Goal: Task Accomplishment & Management: Use online tool/utility

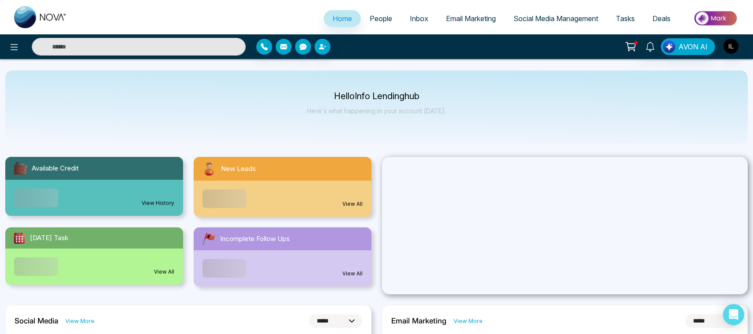
select select "*"
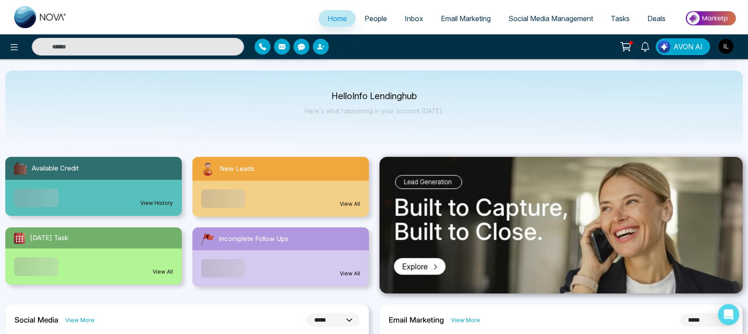
click at [532, 14] on span "Social Media Management" at bounding box center [550, 18] width 85 height 9
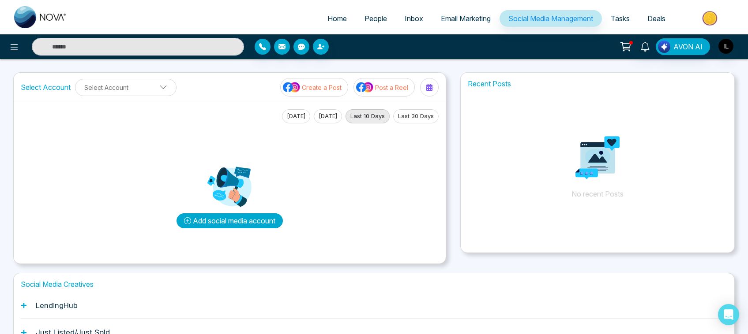
click at [212, 223] on button "Add social media account" at bounding box center [229, 220] width 106 height 15
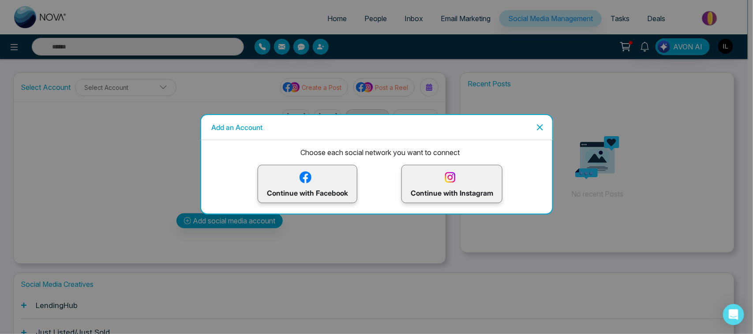
click at [302, 188] on p "Continue with Facebook" at bounding box center [307, 184] width 81 height 29
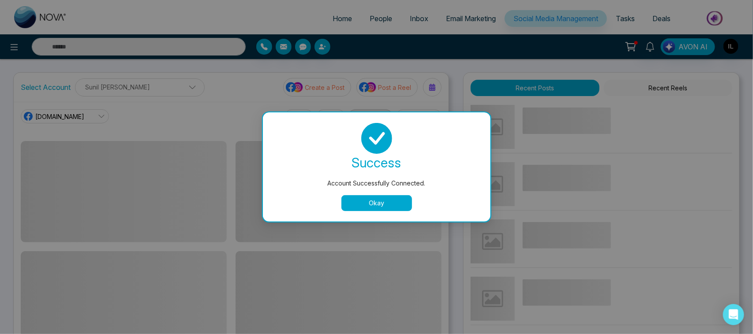
click at [385, 204] on button "Okay" at bounding box center [376, 203] width 71 height 16
